Goal: Information Seeking & Learning: Learn about a topic

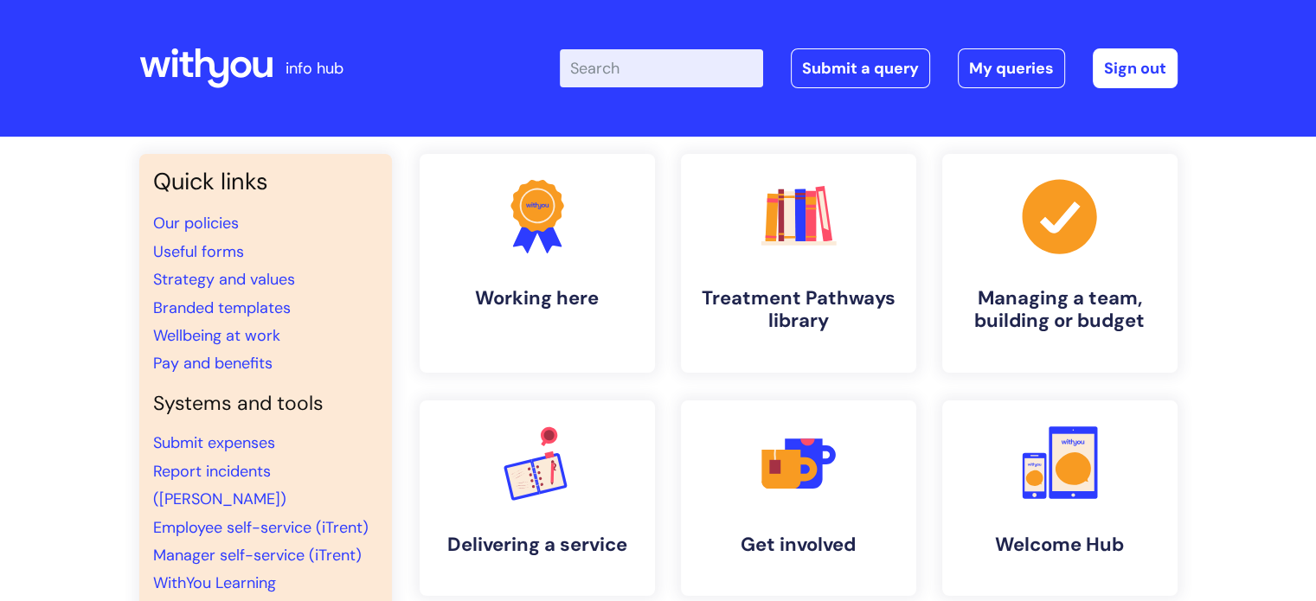
click at [650, 64] on input "Enter your search term here..." at bounding box center [661, 68] width 203 height 38
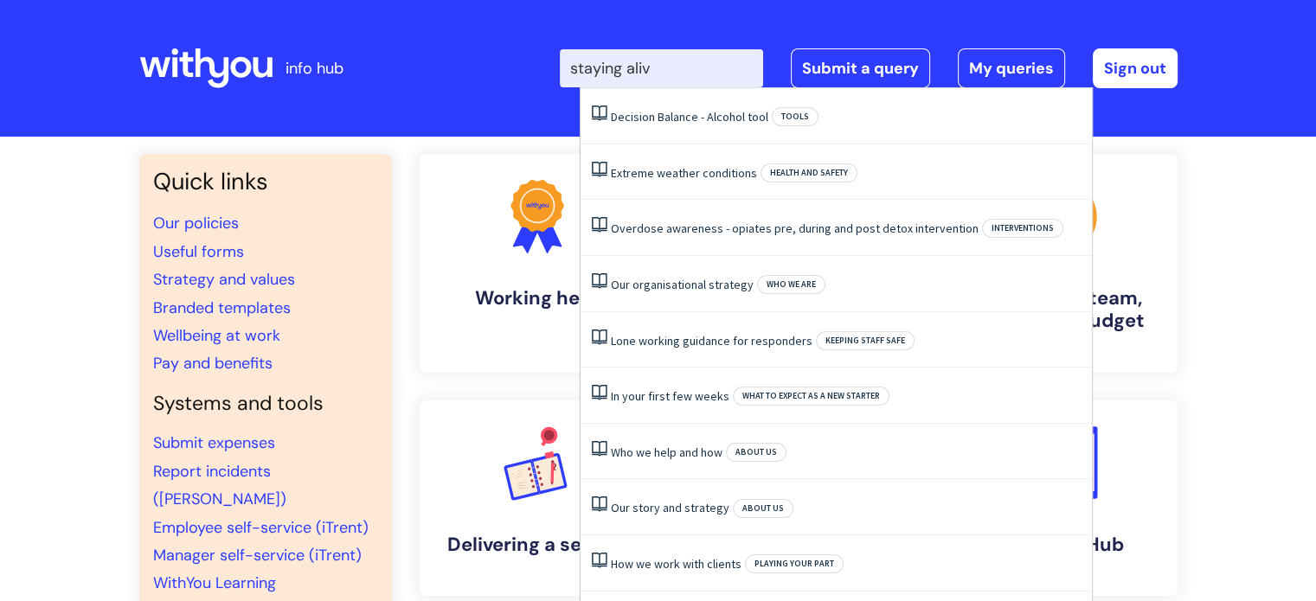
type input "staying alive"
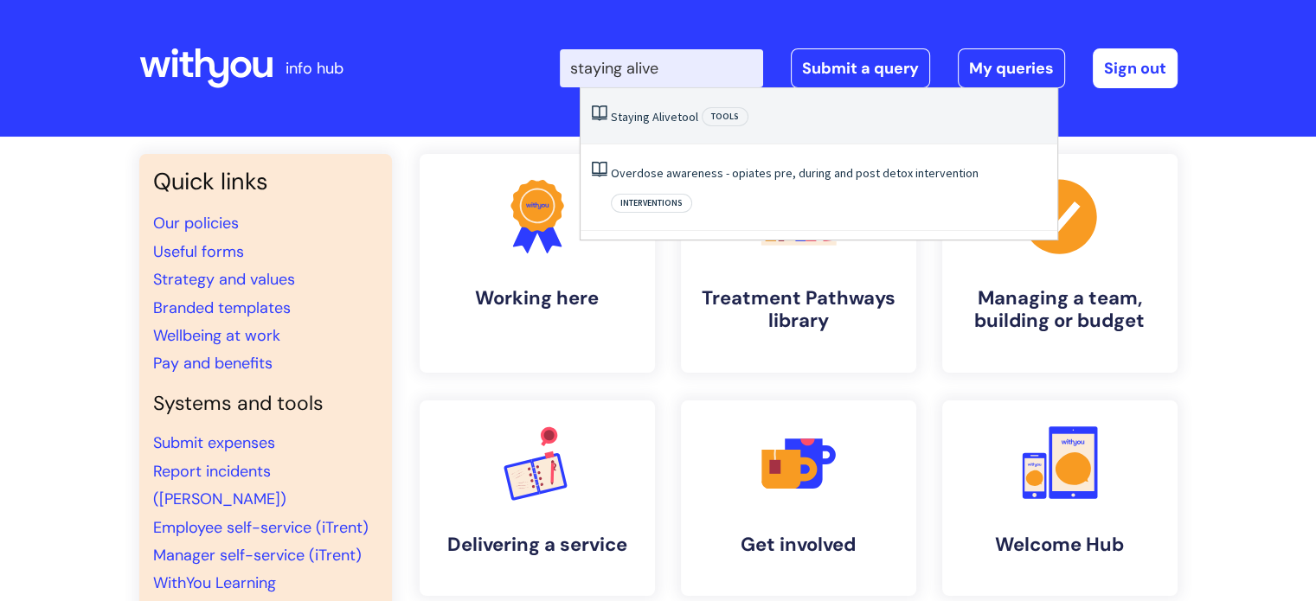
click at [661, 125] on li "Staying Alive tool Tools" at bounding box center [819, 116] width 477 height 56
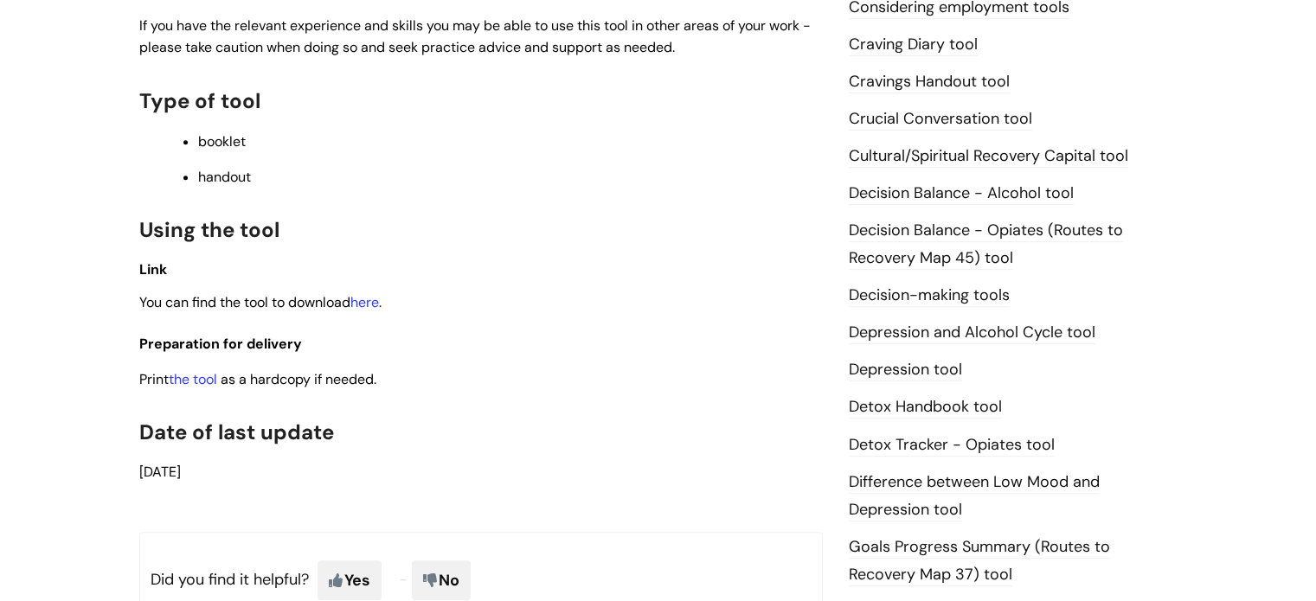
scroll to position [722, 0]
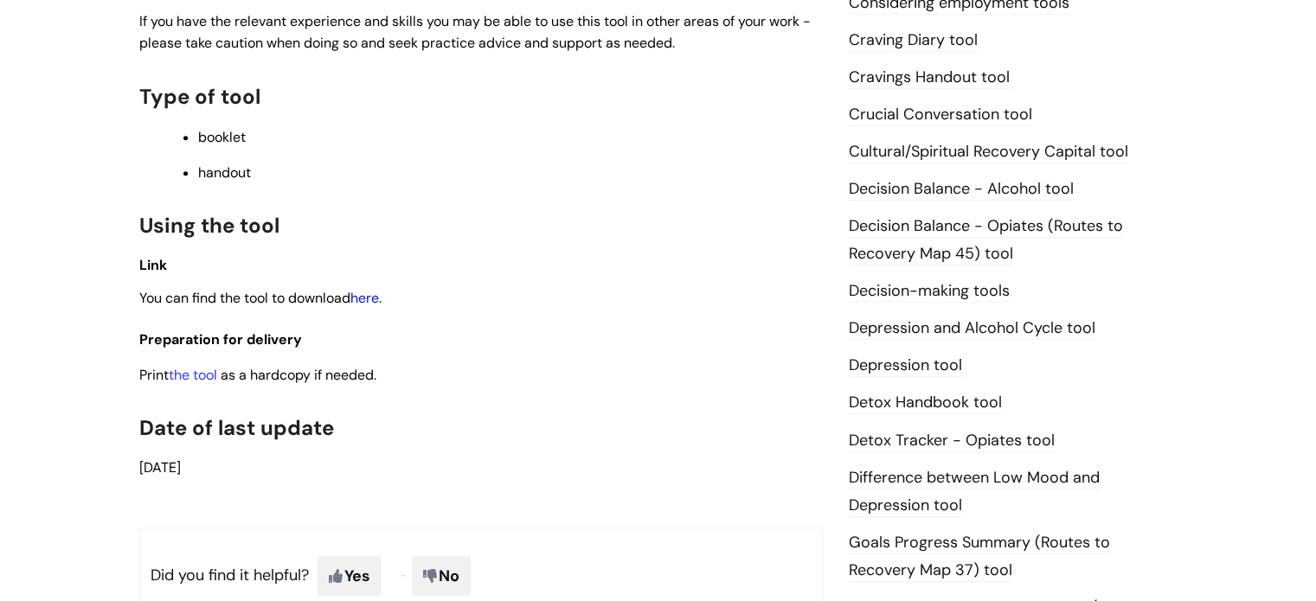
click at [377, 300] on link "here" at bounding box center [364, 298] width 29 height 18
